Goal: Task Accomplishment & Management: Complete application form

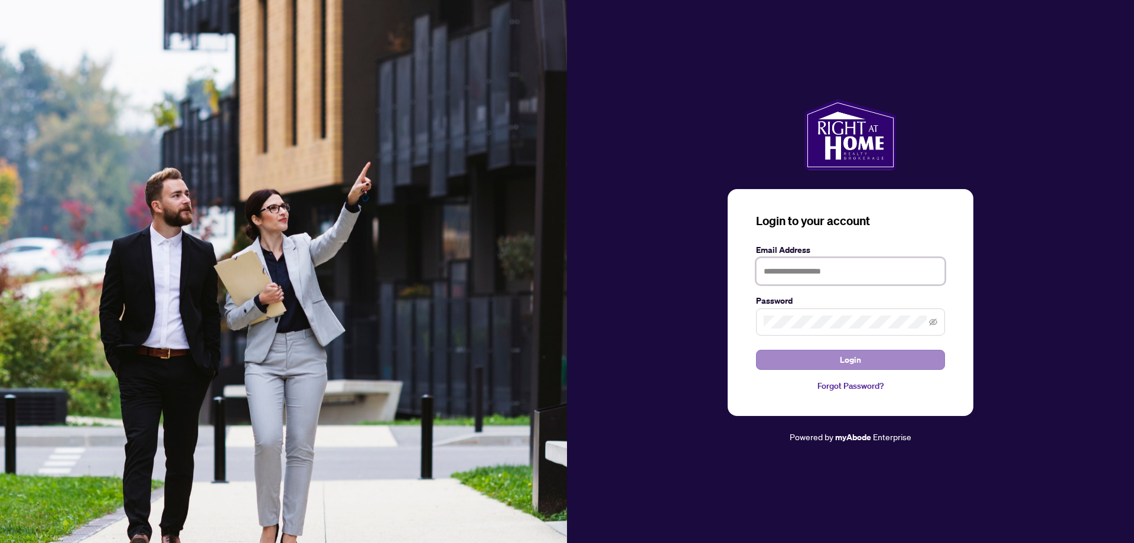
type input "**********"
click at [773, 358] on button "Login" at bounding box center [850, 360] width 189 height 20
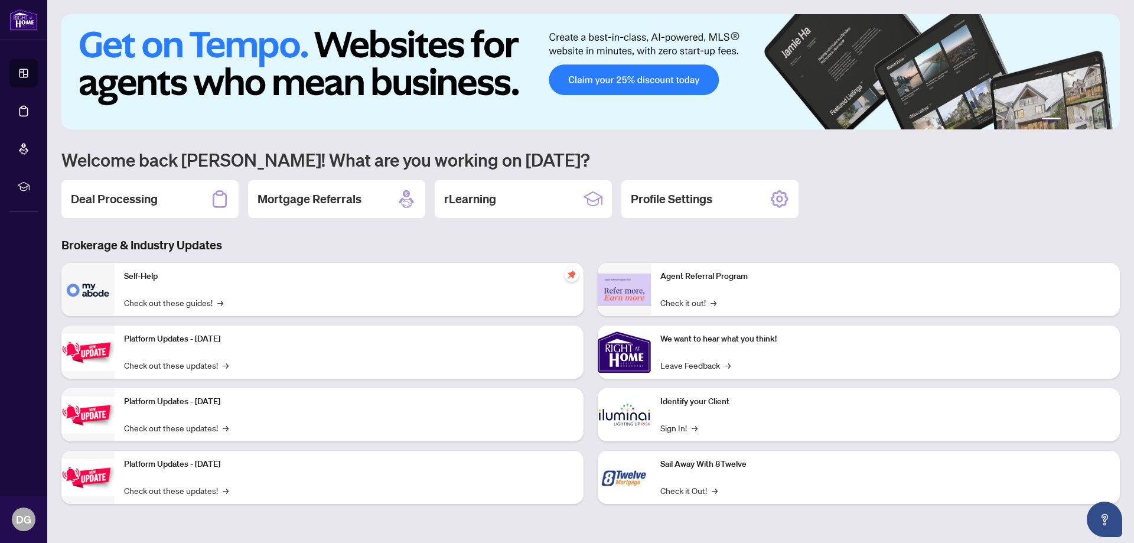
click at [149, 203] on h2 "Deal Processing" at bounding box center [114, 199] width 87 height 17
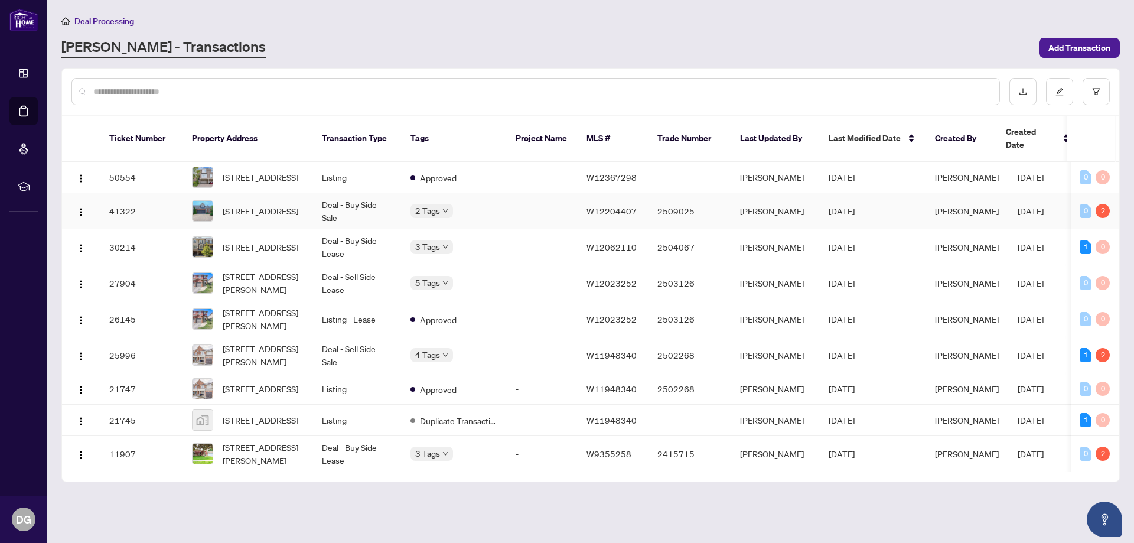
click at [323, 202] on td "Deal - Buy Side Sale" at bounding box center [357, 211] width 89 height 36
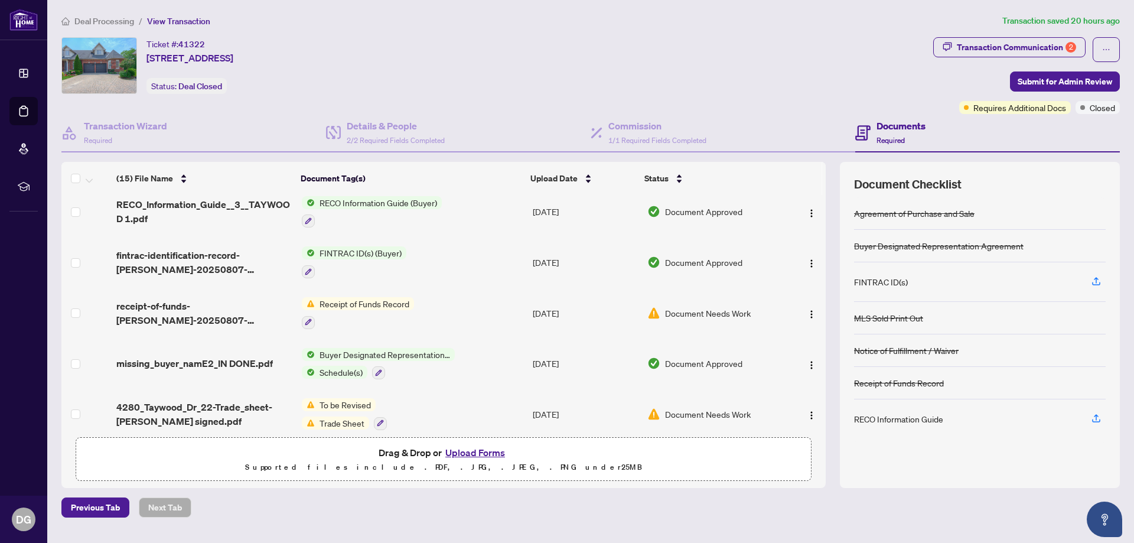
scroll to position [118, 0]
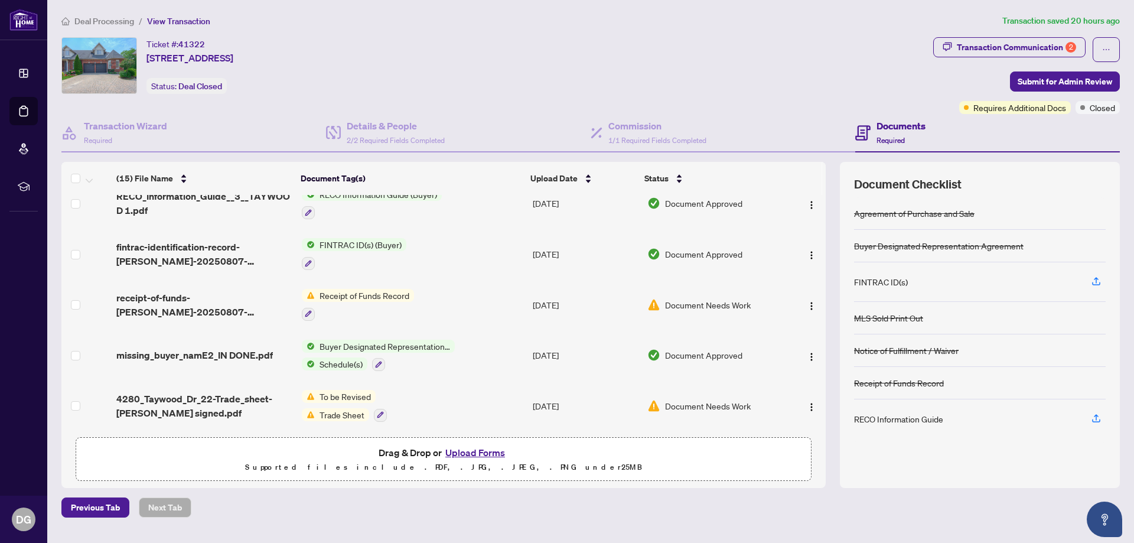
click at [369, 295] on span "Receipt of Funds Record" at bounding box center [364, 295] width 99 height 13
click at [378, 350] on span "Receipt of Funds Record" at bounding box center [354, 352] width 99 height 13
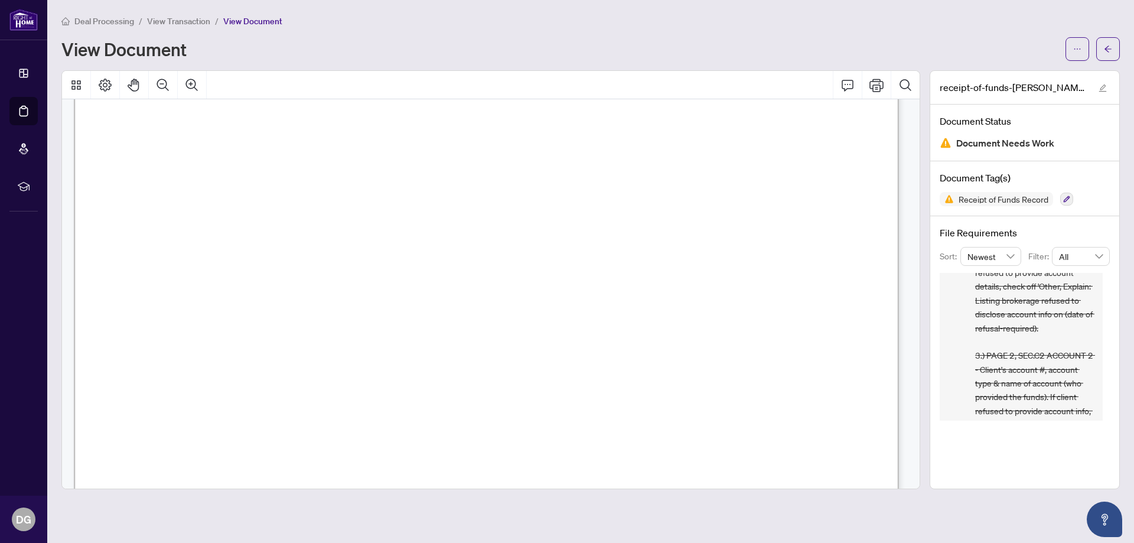
scroll to position [1241, 0]
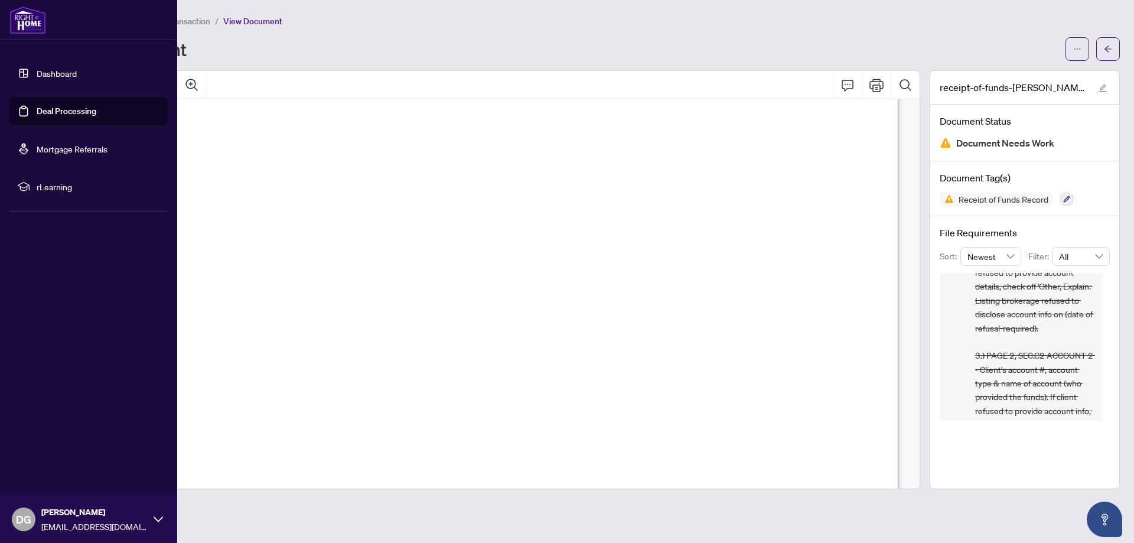
click at [53, 109] on link "Deal Processing" at bounding box center [67, 111] width 60 height 11
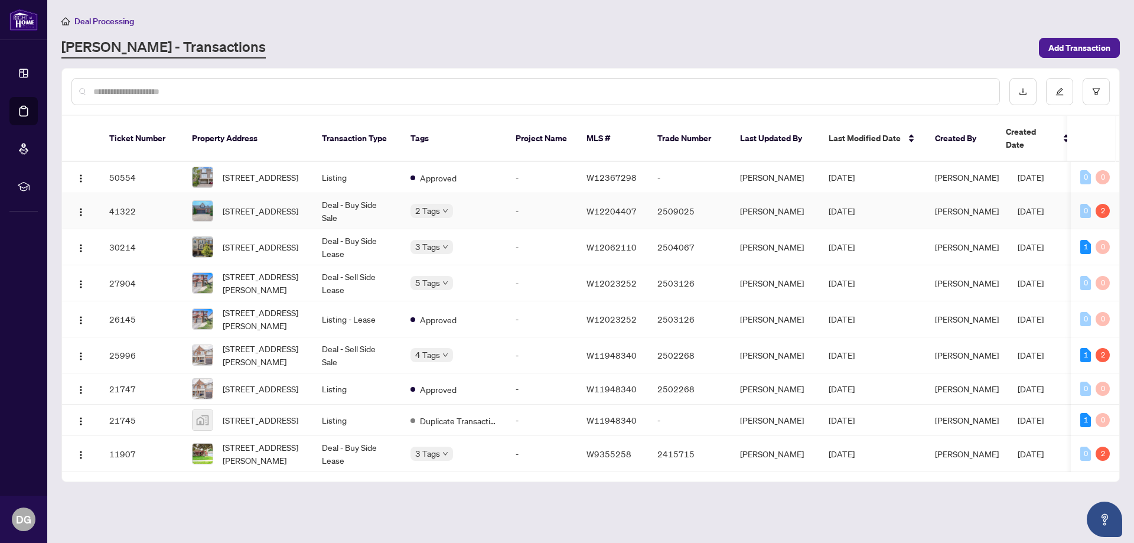
click at [348, 205] on td "Deal - Buy Side Sale" at bounding box center [357, 211] width 89 height 36
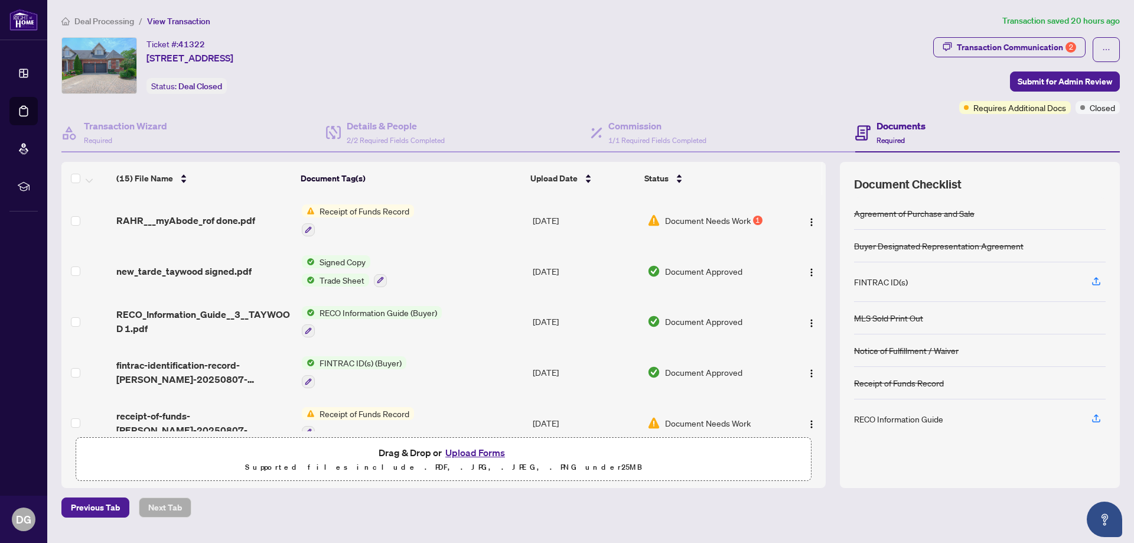
click at [481, 454] on button "Upload Forms" at bounding box center [475, 452] width 67 height 15
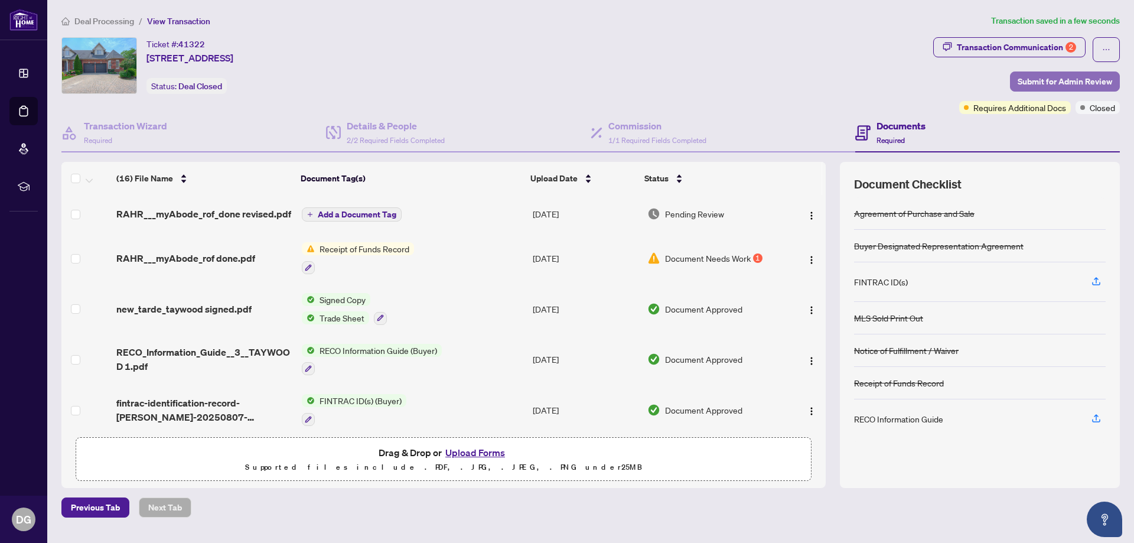
click at [1057, 84] on span "Submit for Admin Review" at bounding box center [1065, 81] width 95 height 19
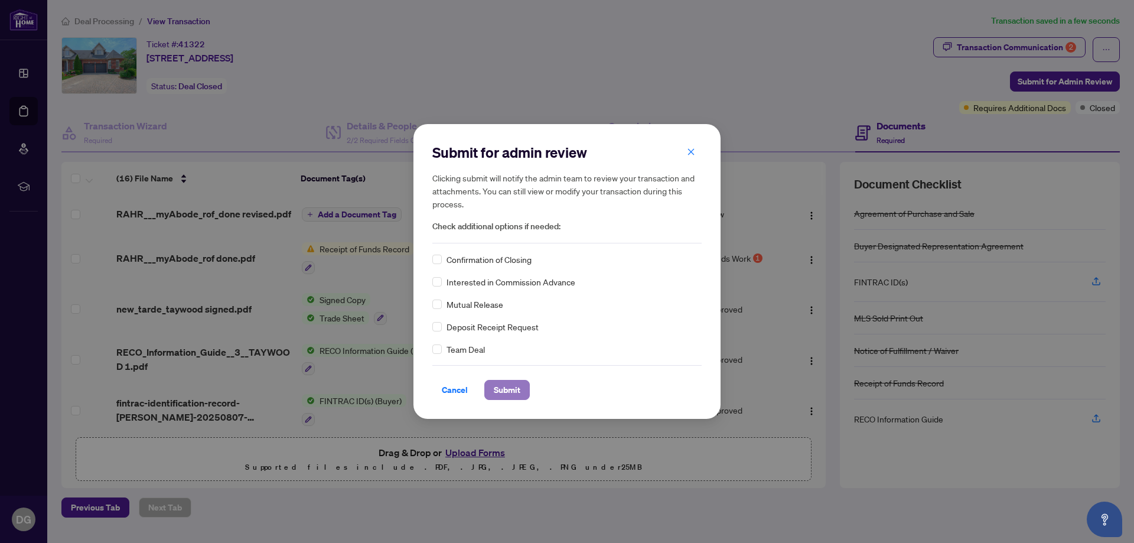
click at [512, 393] on span "Submit" at bounding box center [507, 389] width 27 height 19
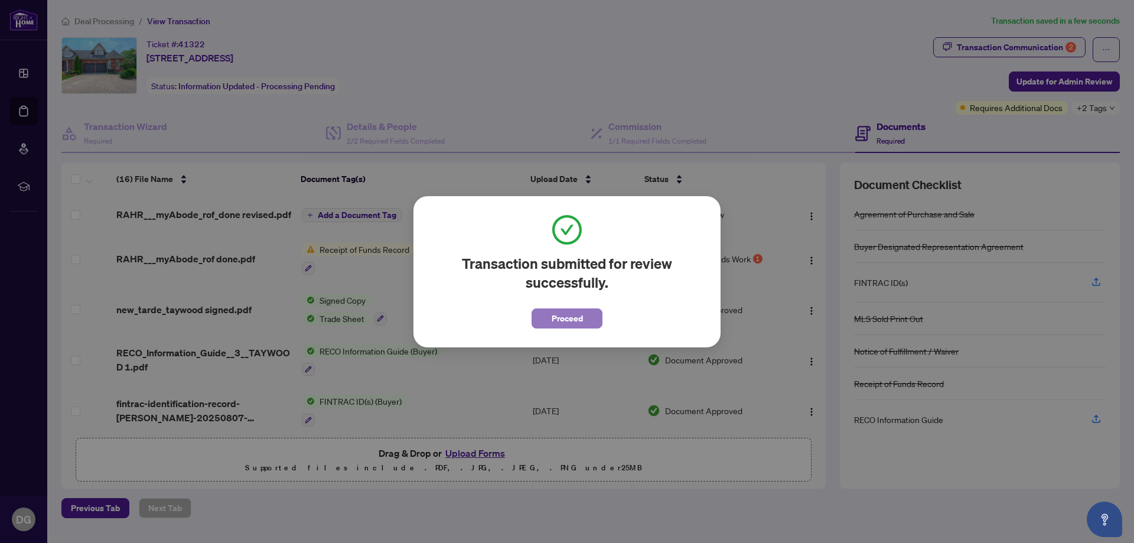
click at [561, 318] on span "Proceed" at bounding box center [567, 318] width 31 height 19
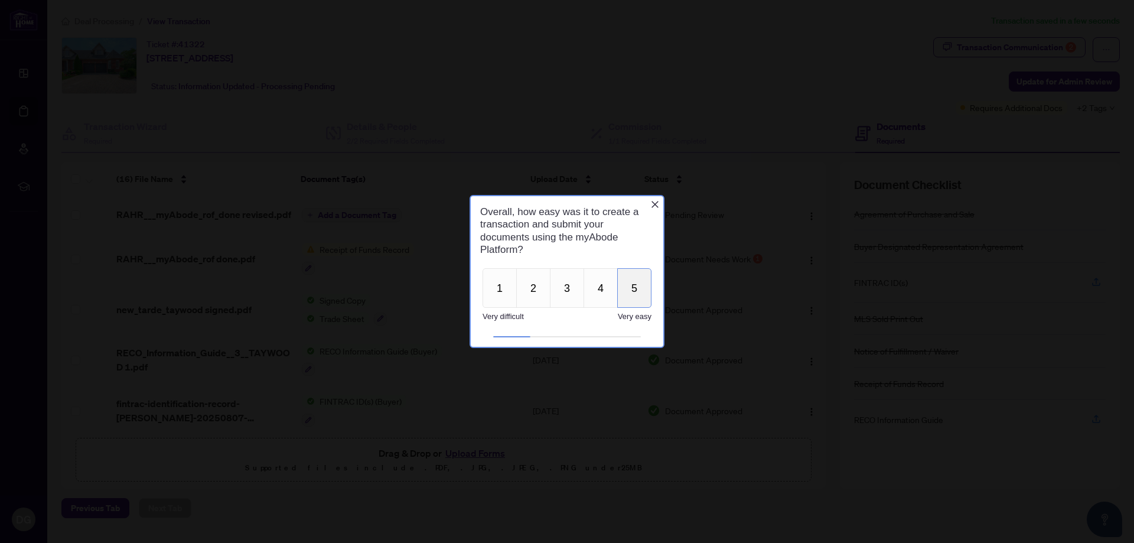
click at [630, 297] on button "5" at bounding box center [634, 288] width 34 height 40
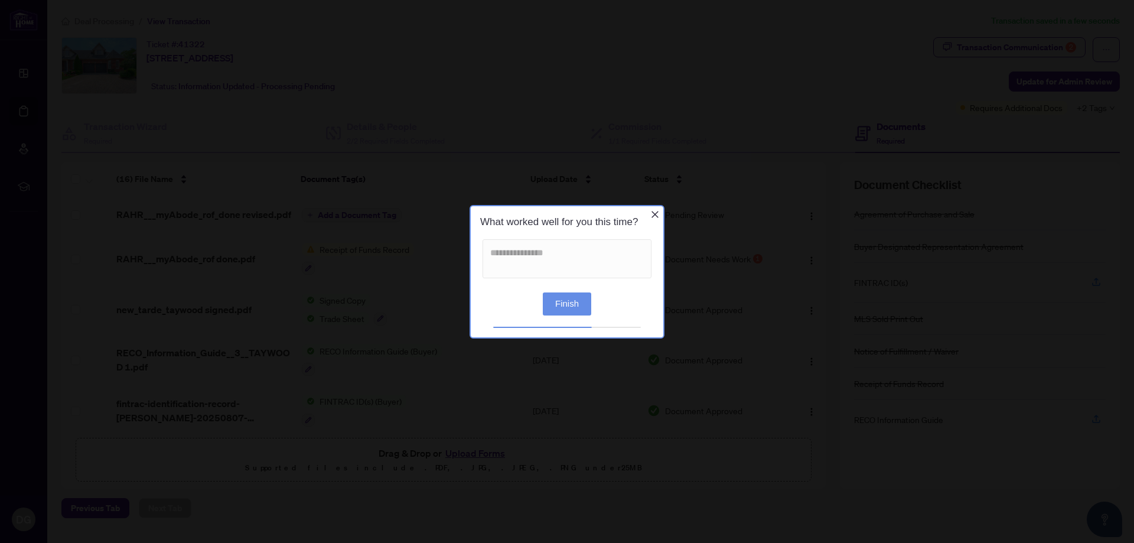
click at [574, 305] on button "Finish" at bounding box center [567, 303] width 48 height 23
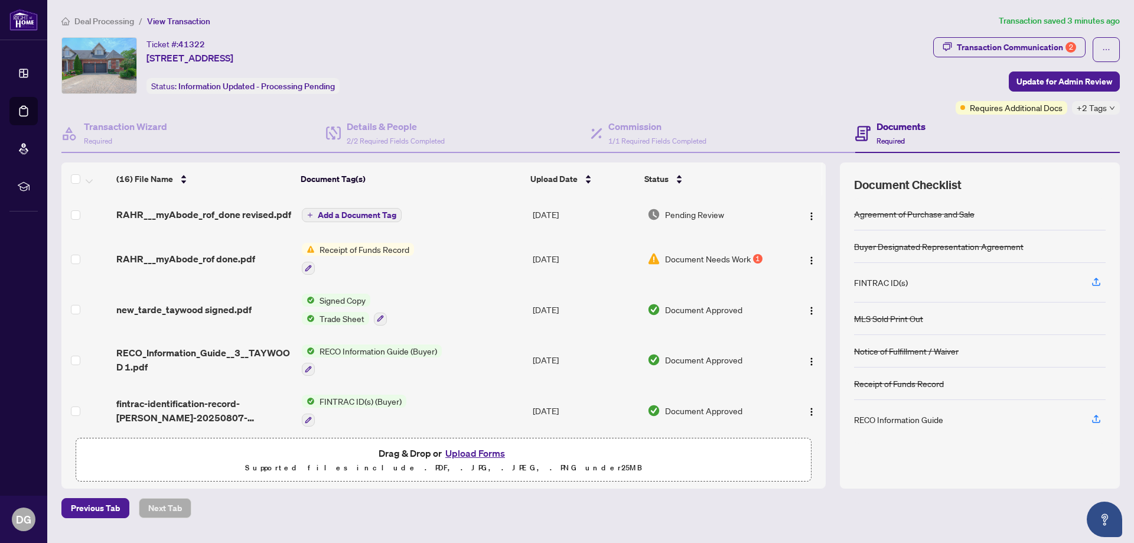
click at [489, 453] on button "Upload Forms" at bounding box center [475, 452] width 67 height 15
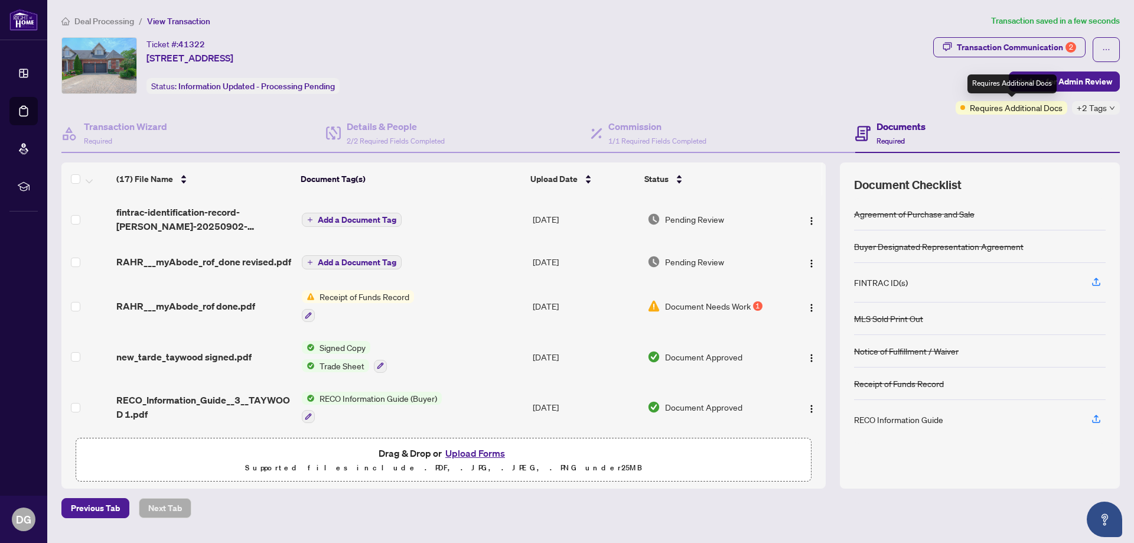
click at [1051, 83] on div "Requires Additional Docs" at bounding box center [1012, 83] width 89 height 19
click at [1070, 81] on span "Update for Admin Review" at bounding box center [1065, 81] width 96 height 19
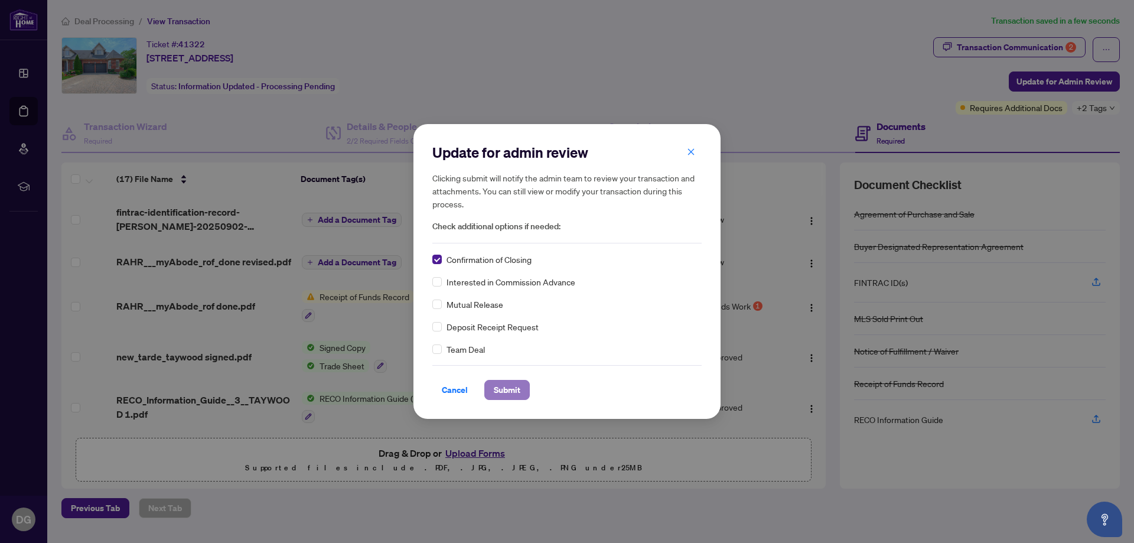
click at [506, 392] on span "Submit" at bounding box center [507, 389] width 27 height 19
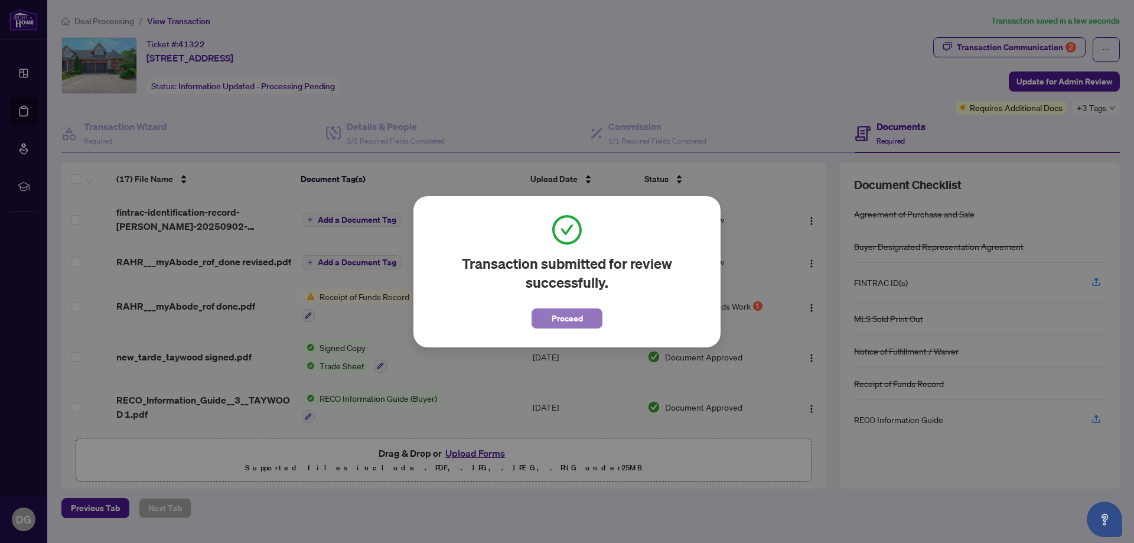
click at [565, 313] on span "Proceed" at bounding box center [567, 318] width 31 height 19
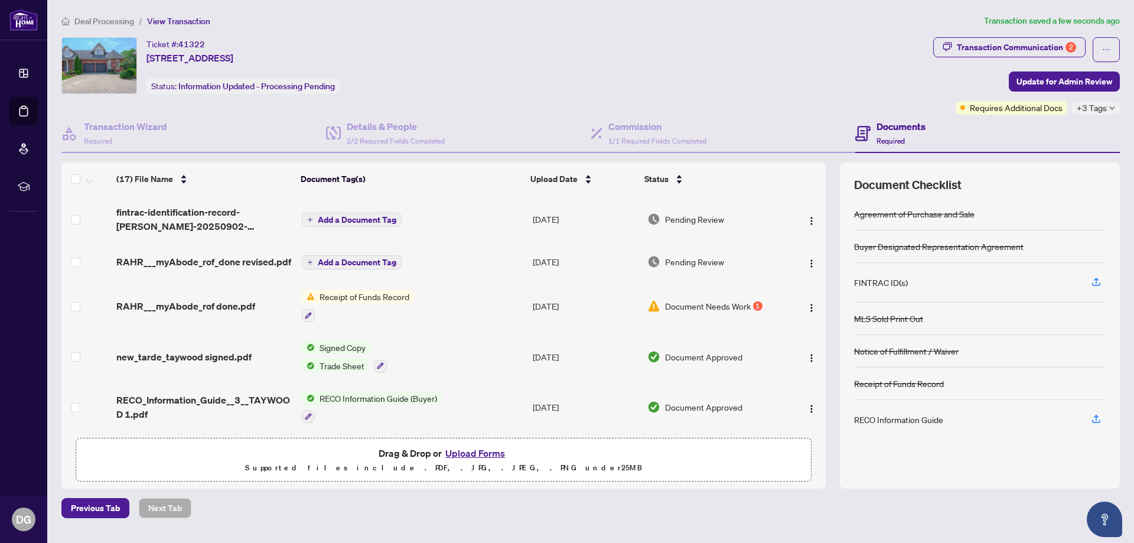
click at [671, 310] on span "Document Needs Work" at bounding box center [708, 306] width 86 height 13
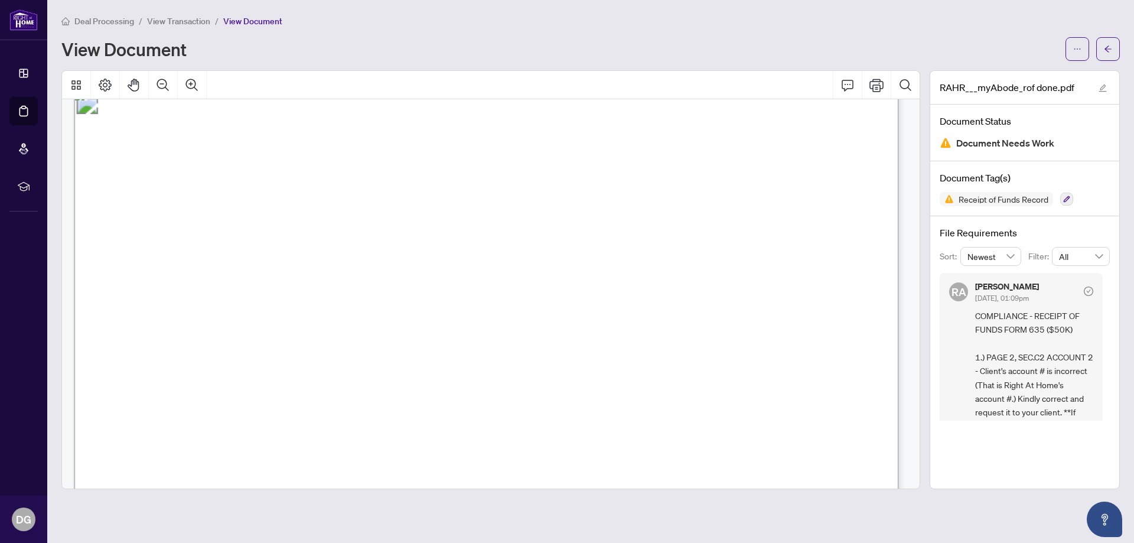
scroll to position [1038, 0]
